Goal: Information Seeking & Learning: Learn about a topic

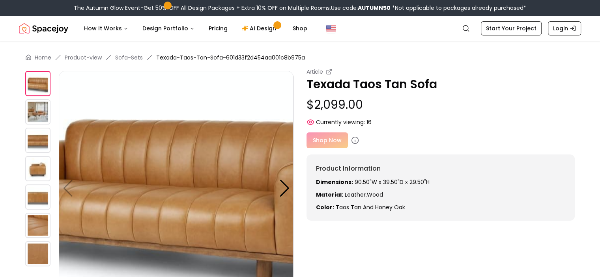
click at [36, 224] on img at bounding box center [37, 225] width 25 height 25
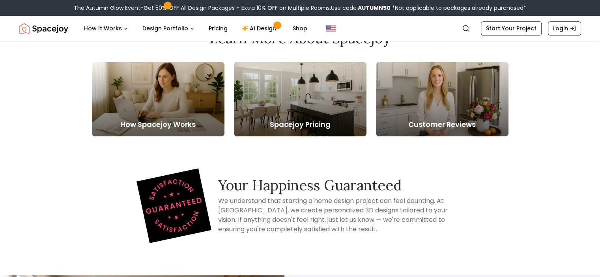
scroll to position [434, 0]
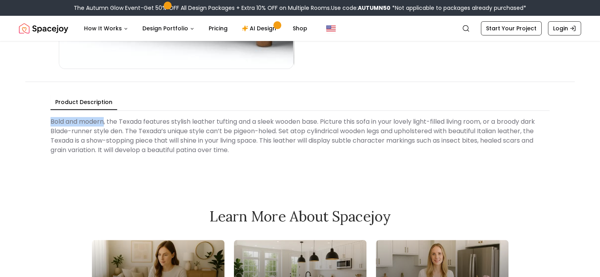
drag, startPoint x: 50, startPoint y: 121, endPoint x: 105, endPoint y: 121, distance: 54.8
click at [105, 121] on Description "Bold and modern, the Texada features stylish leather tufting and a sleek wooden…" at bounding box center [299, 136] width 499 height 44
copy Description "Bold and modern"
